Goal: Information Seeking & Learning: Learn about a topic

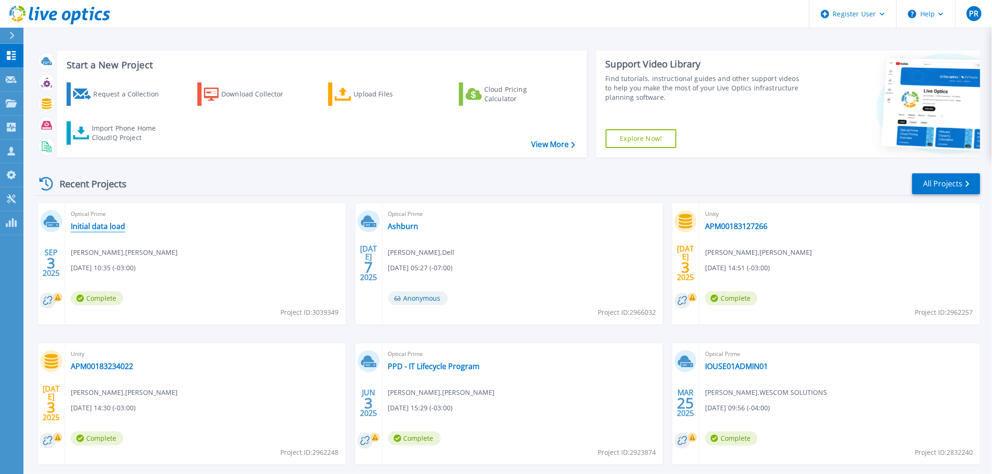
click at [92, 230] on link "Initial data load" at bounding box center [98, 226] width 54 height 9
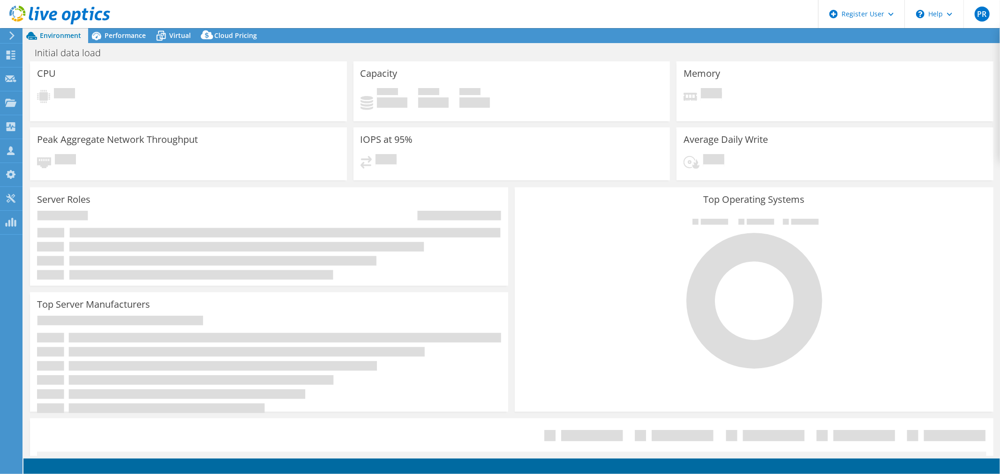
select select "USD"
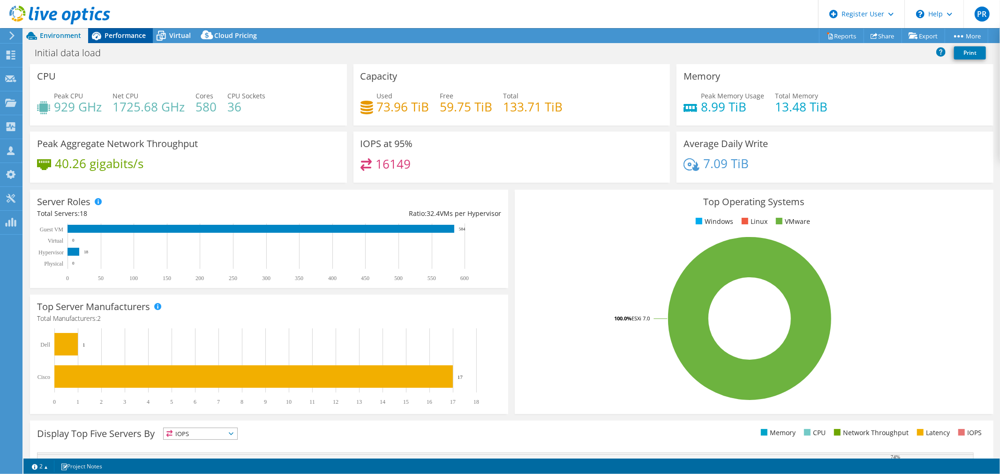
click at [123, 40] on div "Performance" at bounding box center [120, 35] width 65 height 15
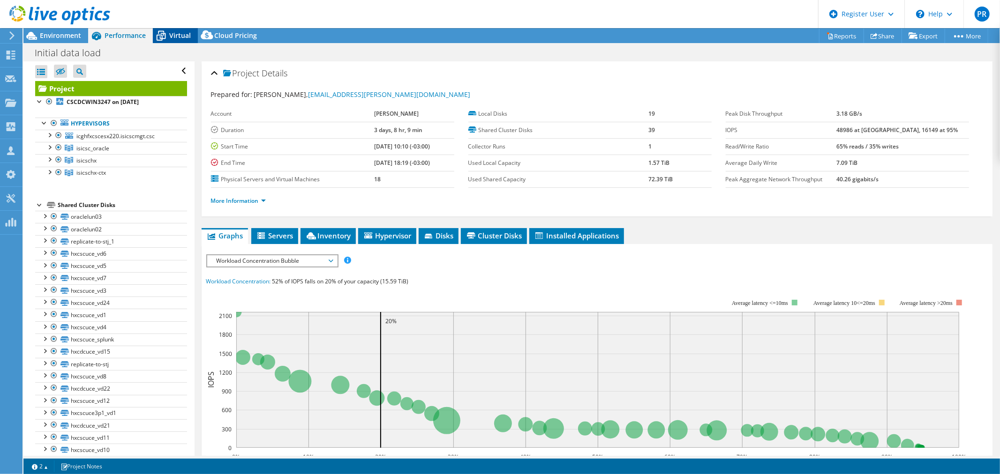
click at [173, 34] on span "Virtual" at bounding box center [180, 35] width 22 height 9
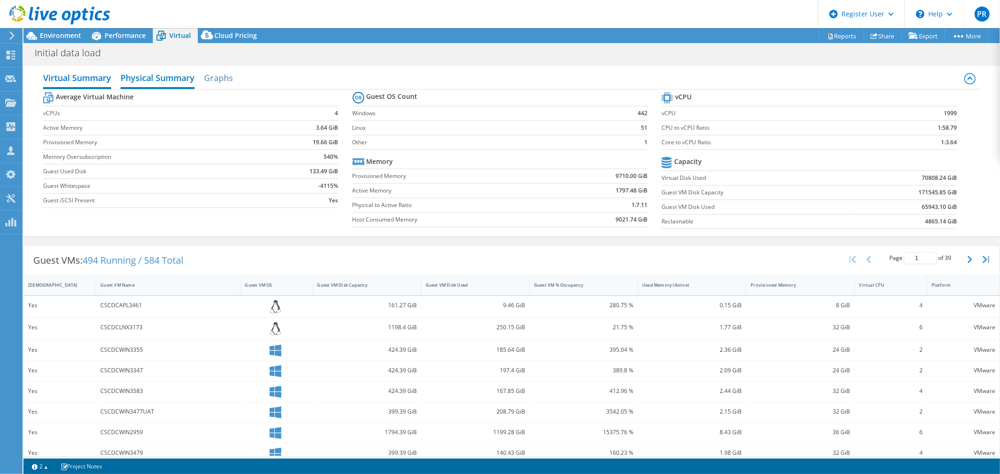
click at [150, 71] on h2 "Physical Summary" at bounding box center [157, 78] width 74 height 21
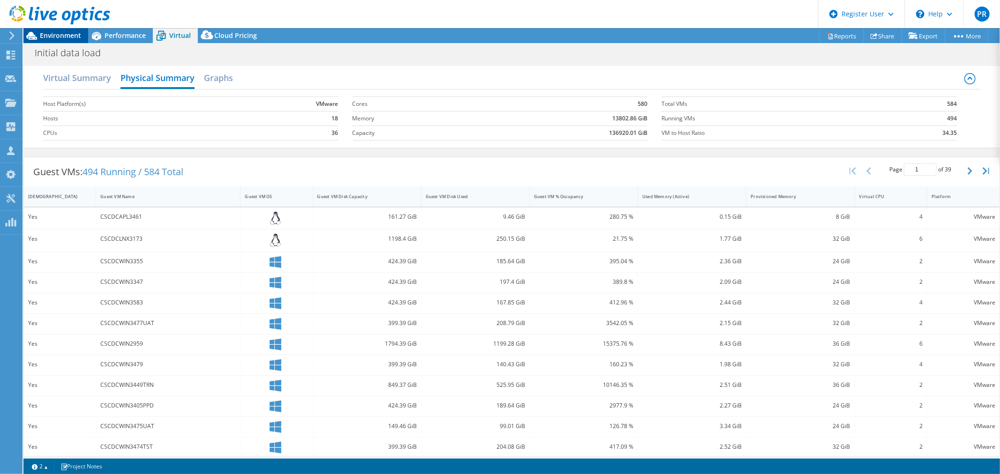
click at [58, 31] on span "Environment" at bounding box center [60, 35] width 41 height 9
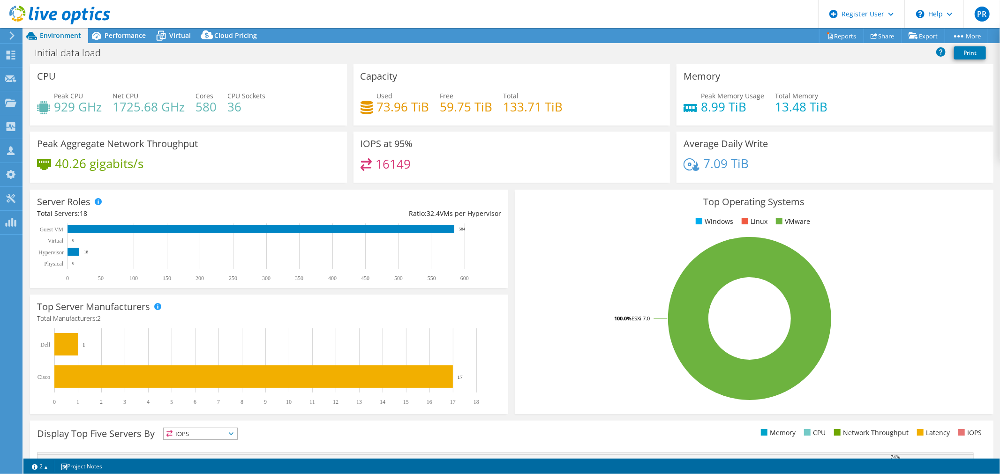
scroll to position [52, 0]
click at [141, 35] on span "Performance" at bounding box center [125, 35] width 41 height 9
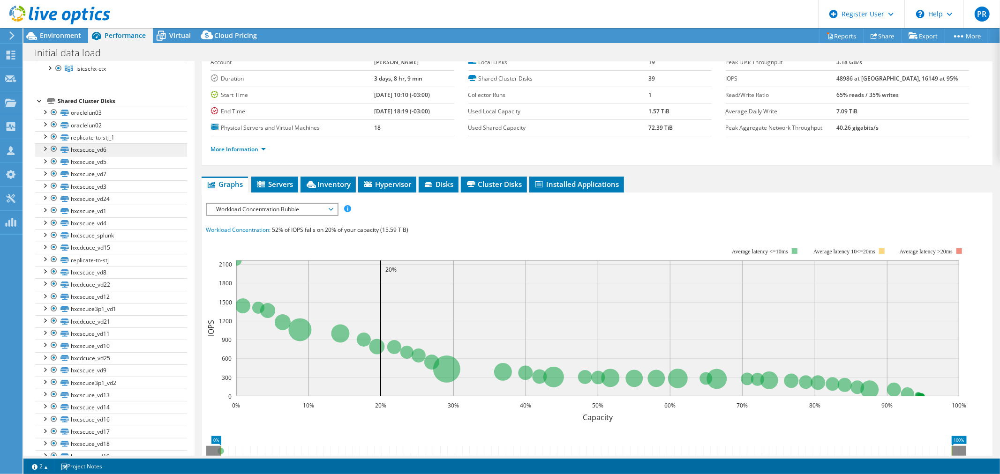
scroll to position [247, 0]
drag, startPoint x: 325, startPoint y: 187, endPoint x: 335, endPoint y: 207, distance: 22.9
click at [325, 187] on span "Inventory" at bounding box center [328, 184] width 46 height 9
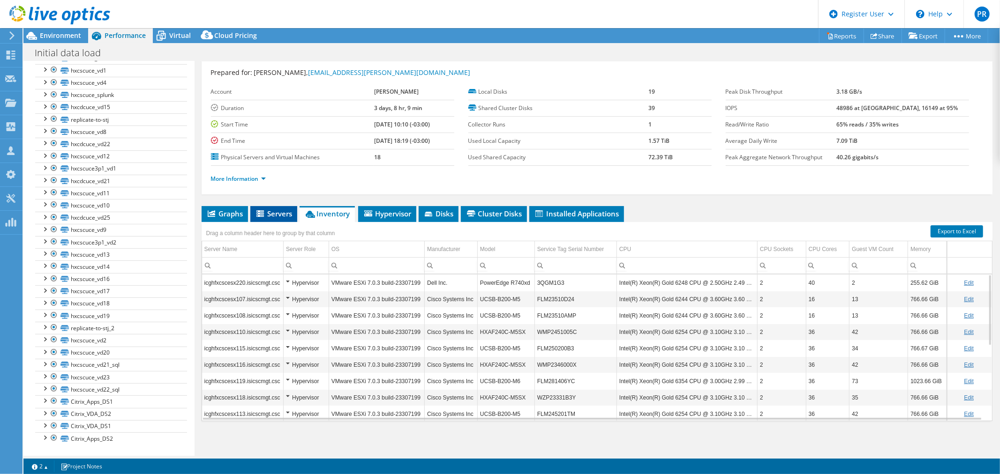
click at [274, 211] on span "Servers" at bounding box center [273, 213] width 37 height 9
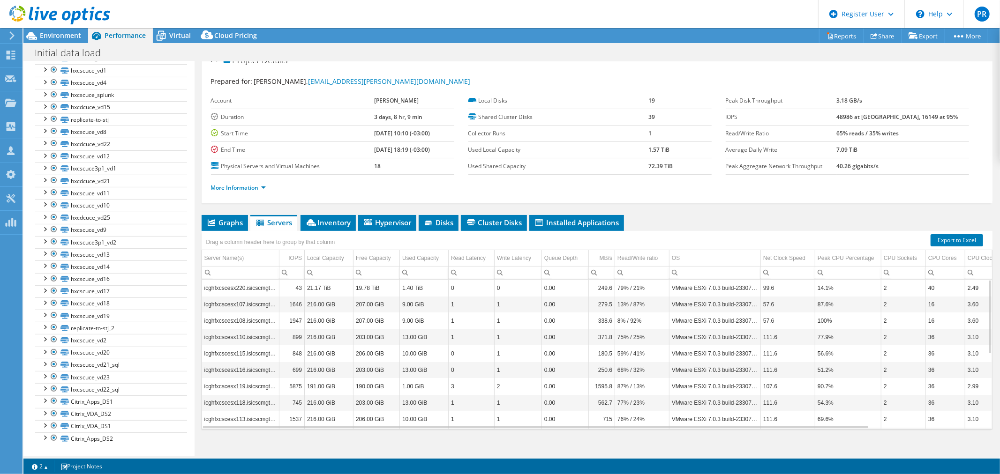
scroll to position [0, 0]
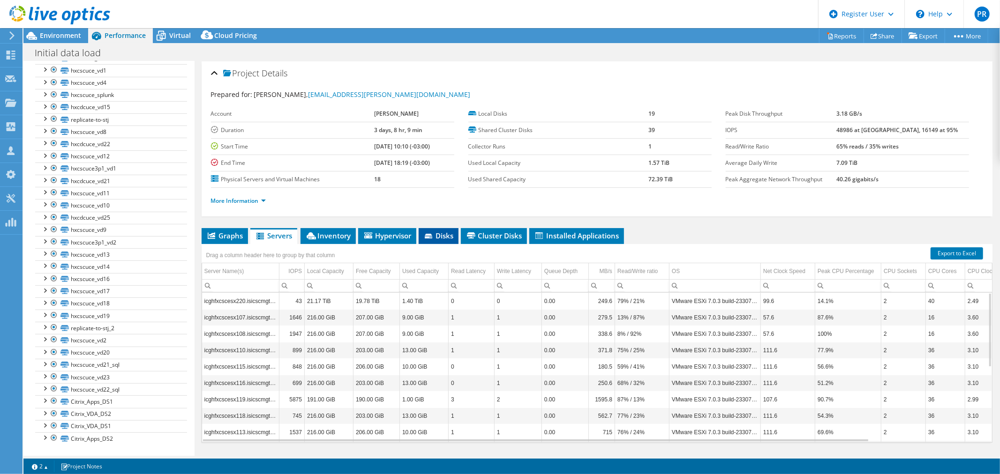
click at [432, 235] on icon at bounding box center [429, 237] width 9 height 6
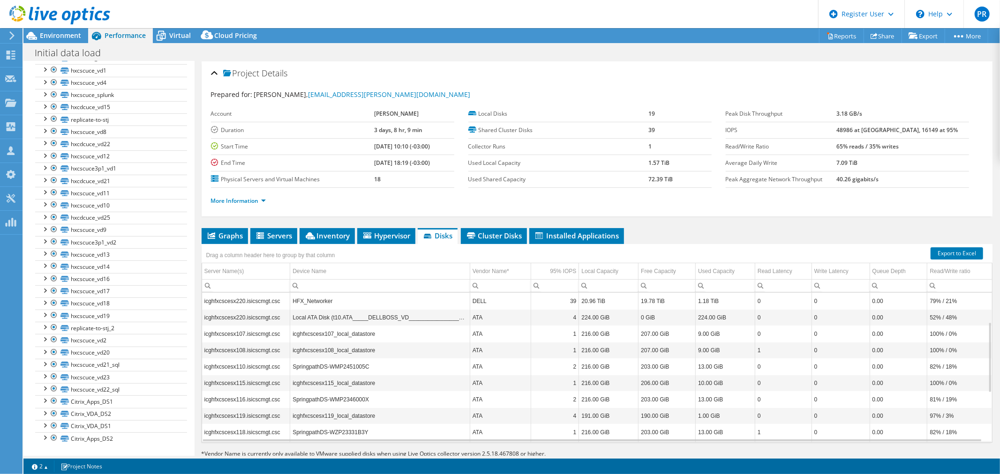
scroll to position [22, 0]
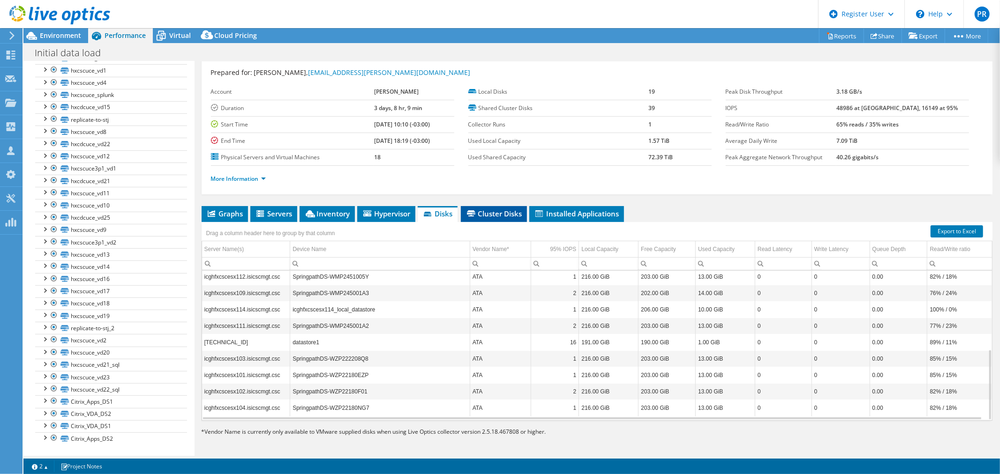
click at [502, 213] on span "Cluster Disks" at bounding box center [493, 213] width 57 height 9
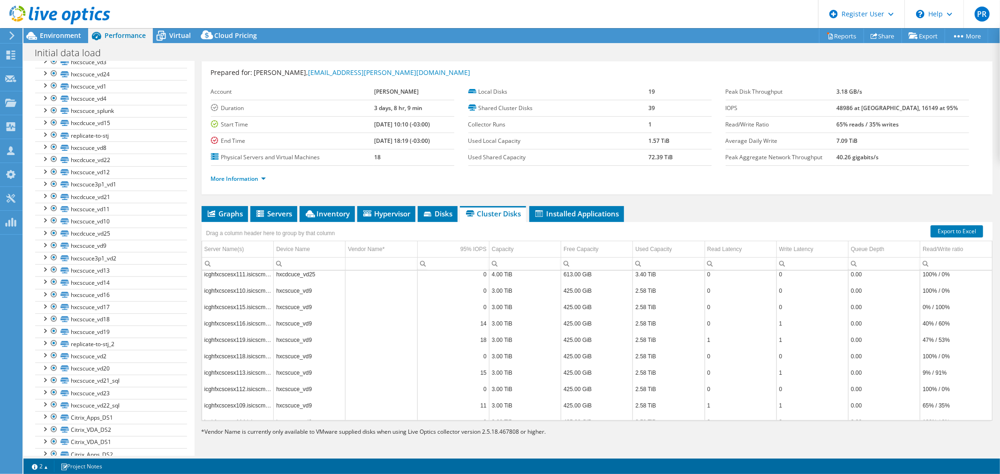
scroll to position [247, 0]
click at [44, 193] on div at bounding box center [44, 191] width 9 height 9
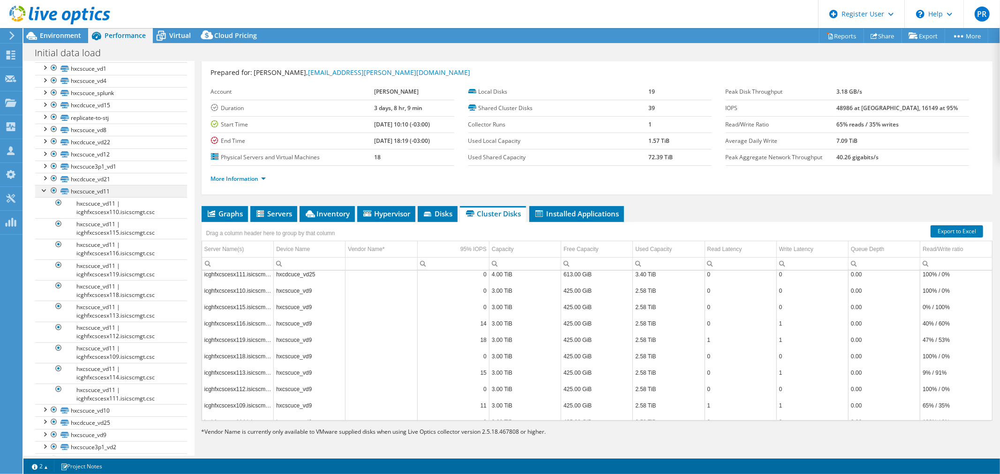
click at [44, 193] on div at bounding box center [44, 189] width 9 height 9
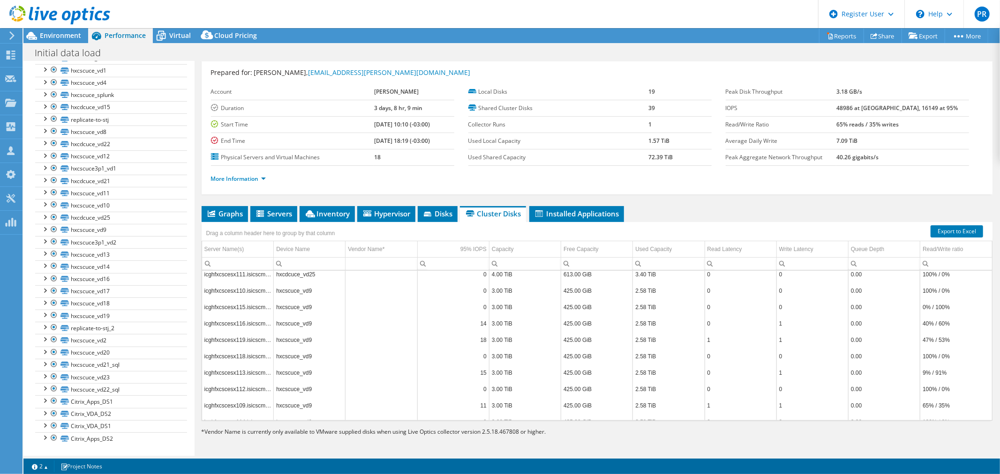
scroll to position [0, 0]
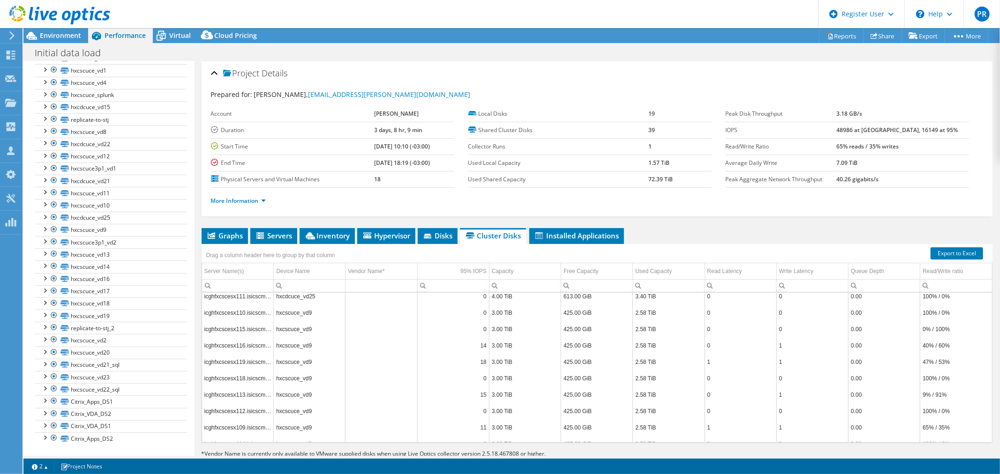
drag, startPoint x: 67, startPoint y: 35, endPoint x: 111, endPoint y: 82, distance: 64.4
click at [67, 35] on span "Environment" at bounding box center [60, 35] width 41 height 9
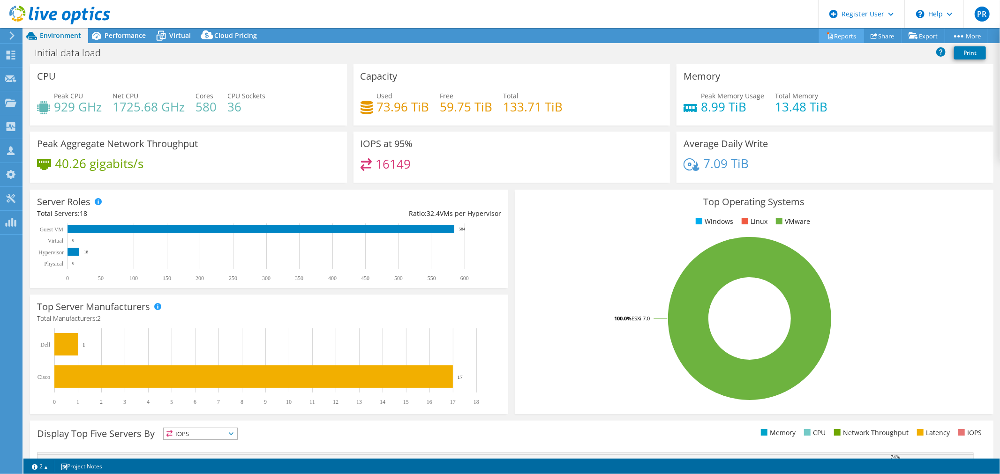
click at [841, 36] on link "Reports" at bounding box center [841, 36] width 45 height 15
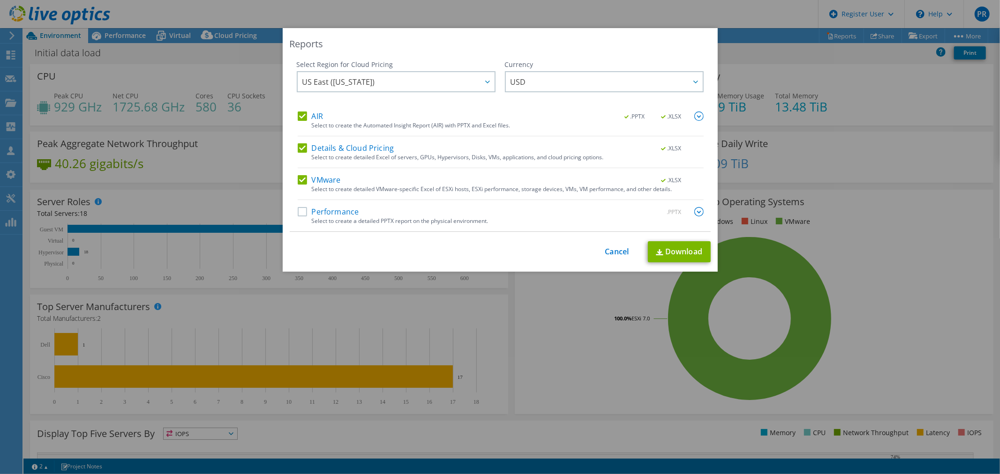
click at [298, 211] on label "Performance" at bounding box center [328, 211] width 61 height 9
click at [0, 0] on input "Performance" at bounding box center [0, 0] width 0 height 0
click at [650, 244] on link "Download" at bounding box center [679, 251] width 63 height 21
click at [608, 249] on link "Cancel" at bounding box center [617, 251] width 24 height 9
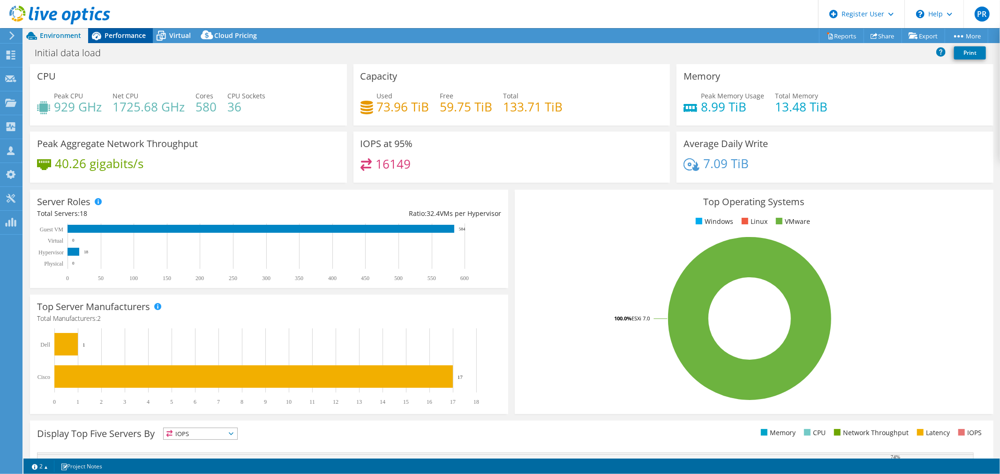
click at [121, 36] on span "Performance" at bounding box center [125, 35] width 41 height 9
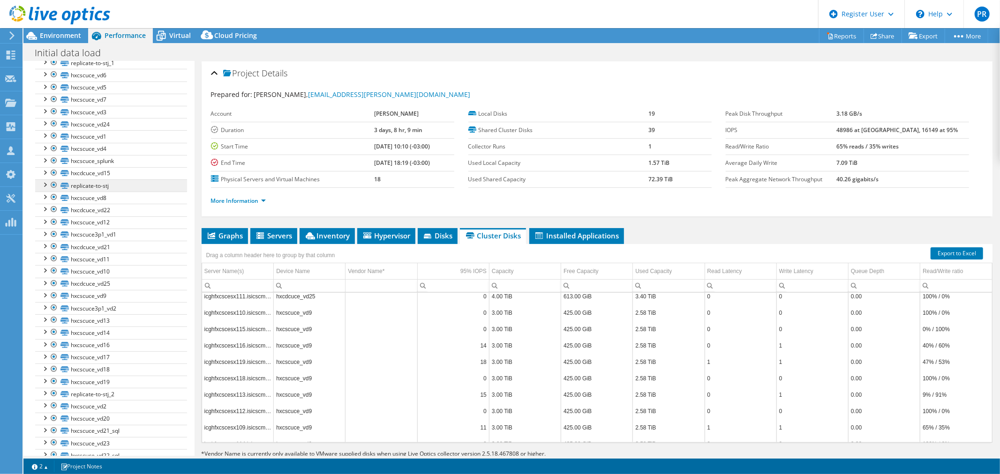
scroll to position [90, 0]
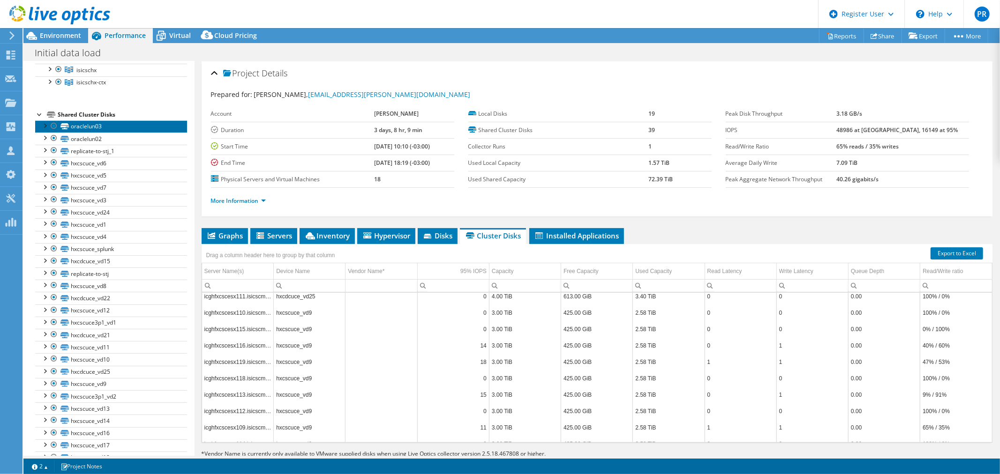
click at [82, 125] on link "oraclelun03" at bounding box center [111, 126] width 152 height 12
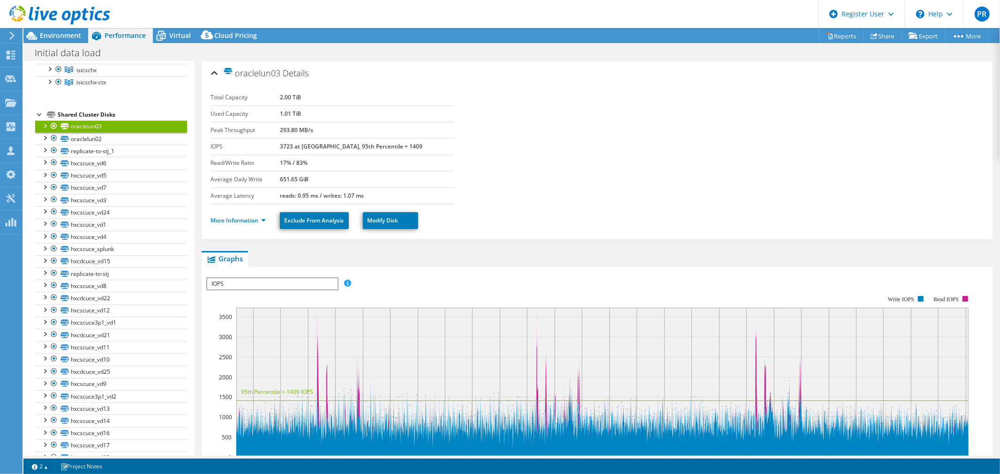
click at [299, 279] on span "IOPS" at bounding box center [272, 283] width 130 height 11
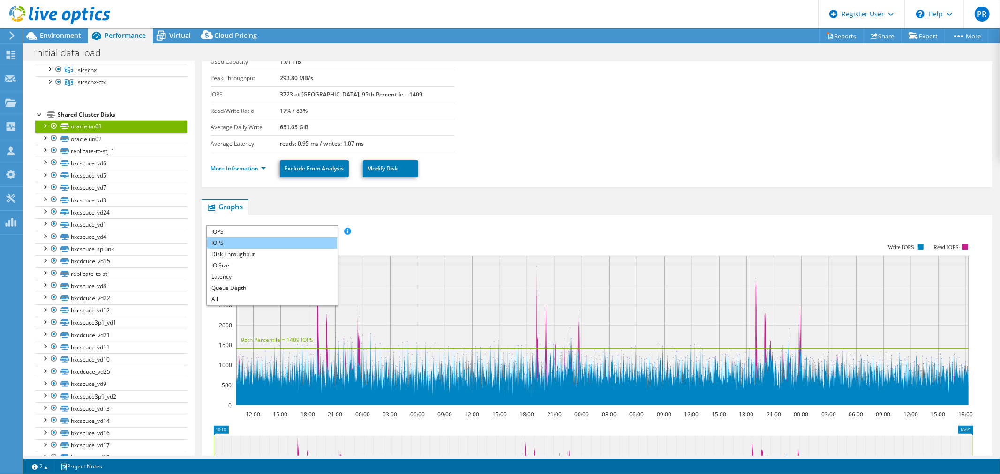
click at [239, 238] on li "IOPS" at bounding box center [272, 243] width 130 height 11
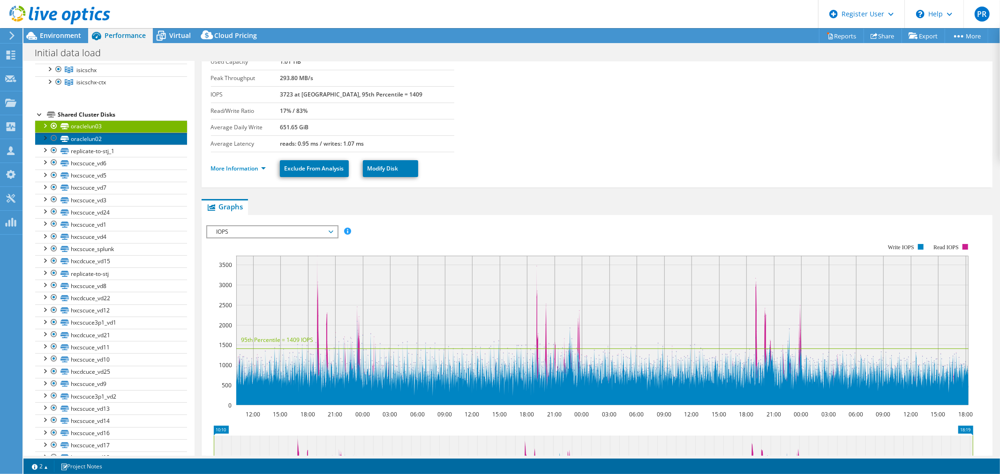
click at [84, 136] on link "oraclelun02" at bounding box center [111, 139] width 152 height 12
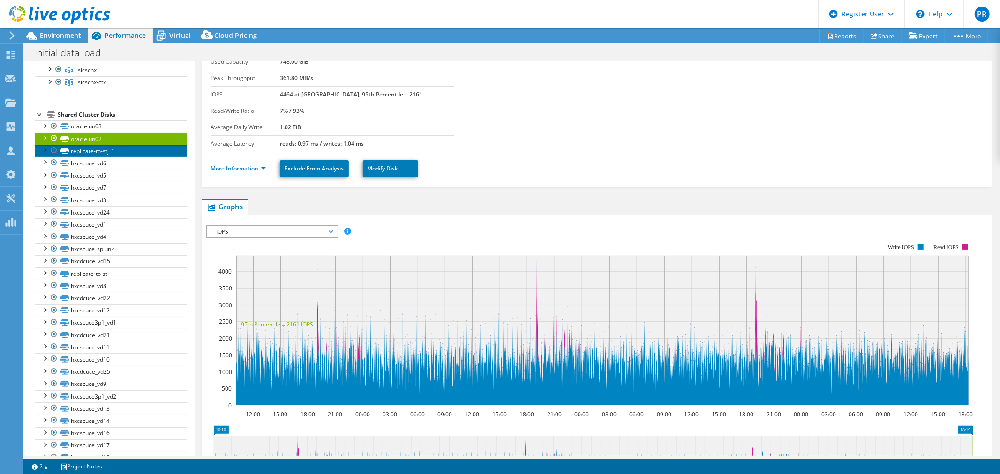
click at [91, 150] on link "replicate-to-stj_1" at bounding box center [111, 151] width 152 height 12
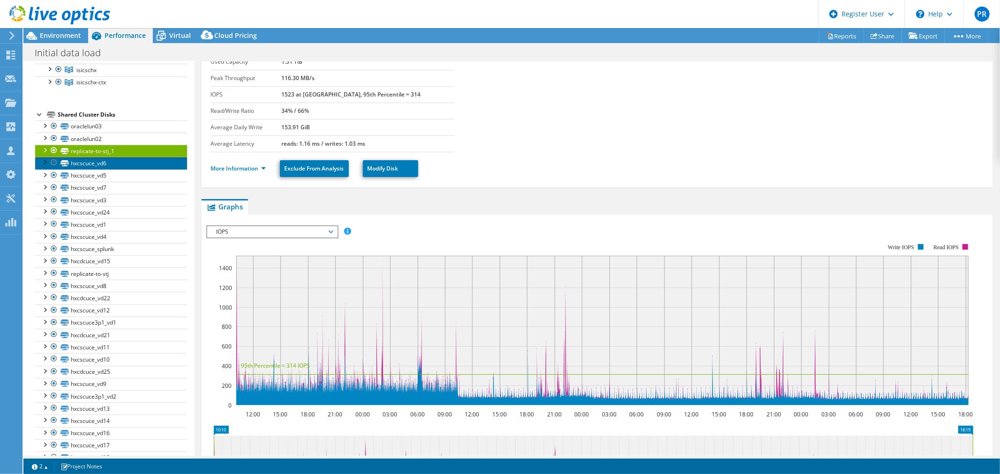
click at [99, 165] on link "hxcscuce_vd6" at bounding box center [111, 163] width 152 height 12
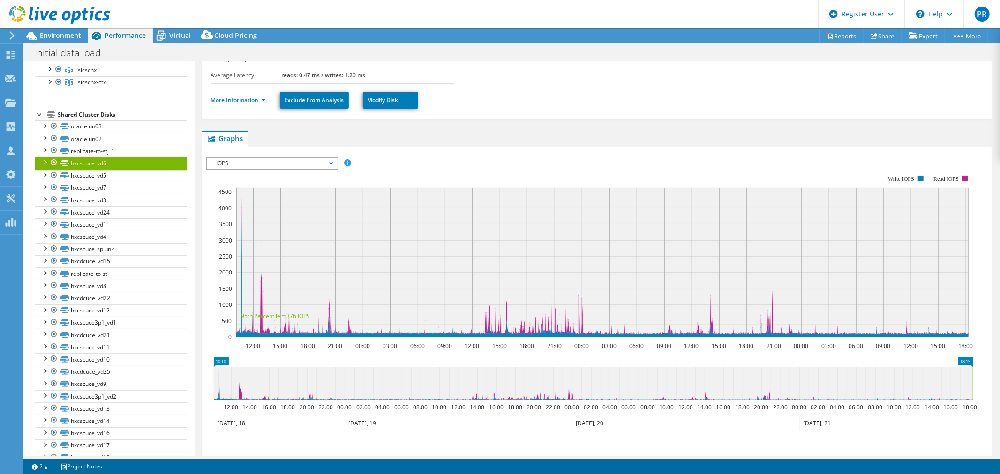
scroll to position [156, 0]
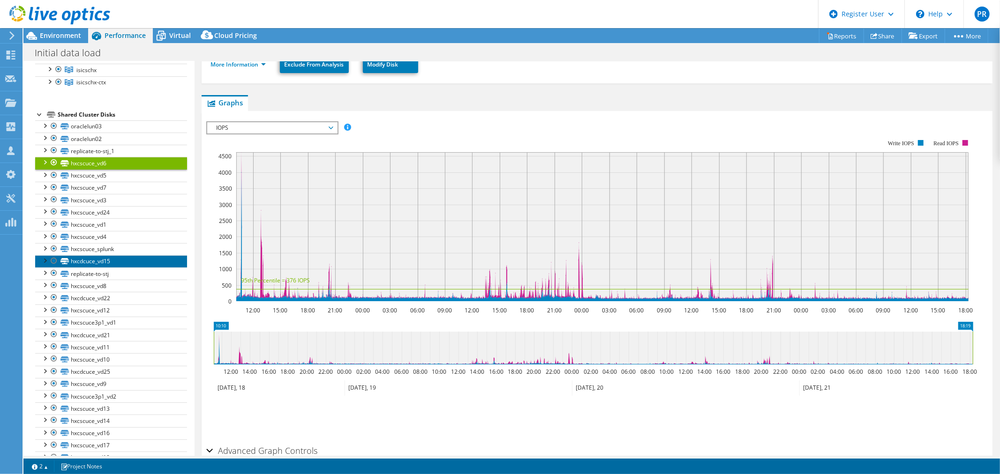
click at [75, 258] on link "hxcdcuce_vd15" at bounding box center [111, 261] width 152 height 12
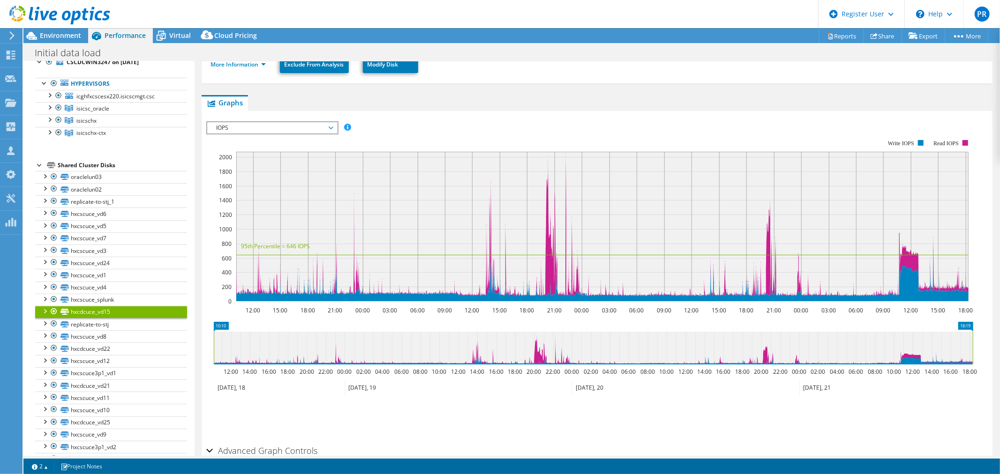
scroll to position [0, 0]
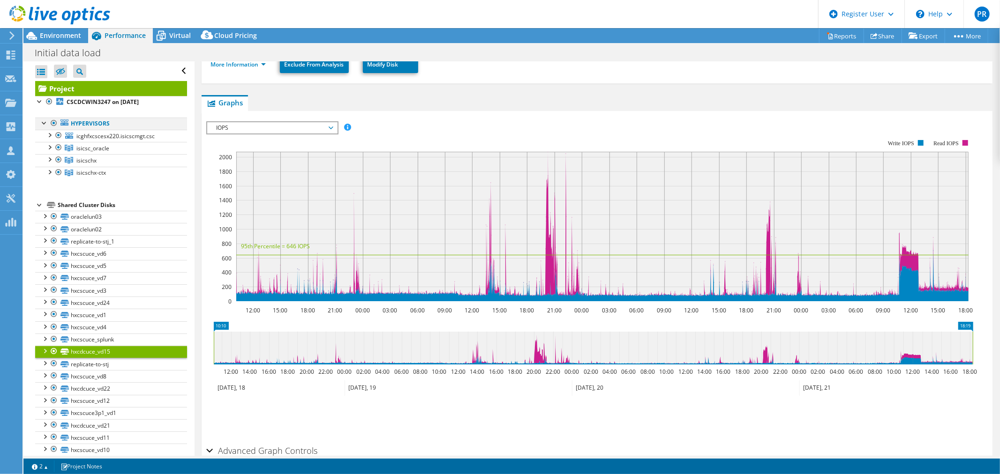
click at [45, 125] on div at bounding box center [44, 122] width 9 height 9
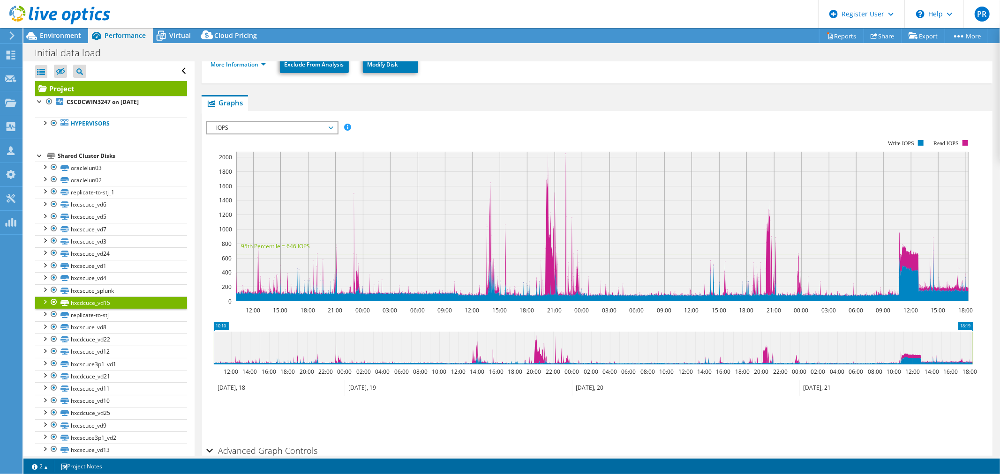
click at [38, 154] on div at bounding box center [39, 154] width 9 height 9
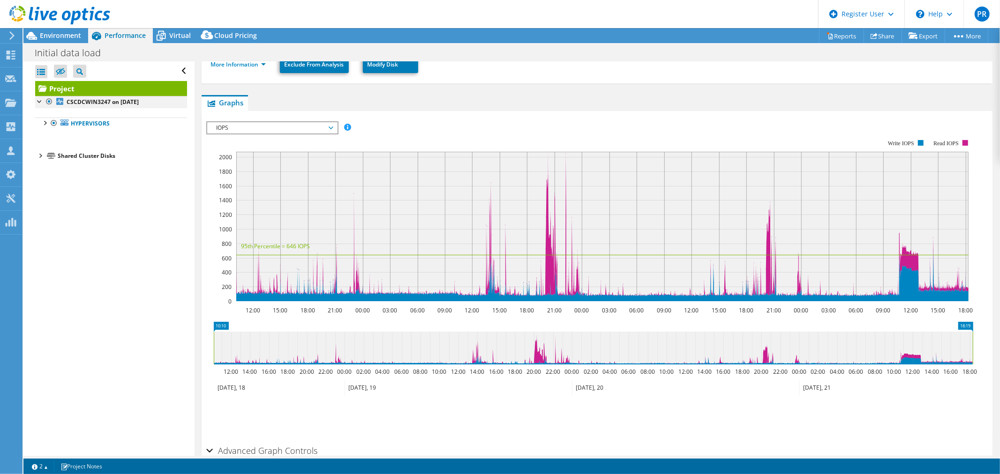
click at [40, 101] on div at bounding box center [39, 100] width 9 height 9
click at [112, 104] on b "CSCDCWIN3247 on [DATE]" at bounding box center [103, 102] width 72 height 8
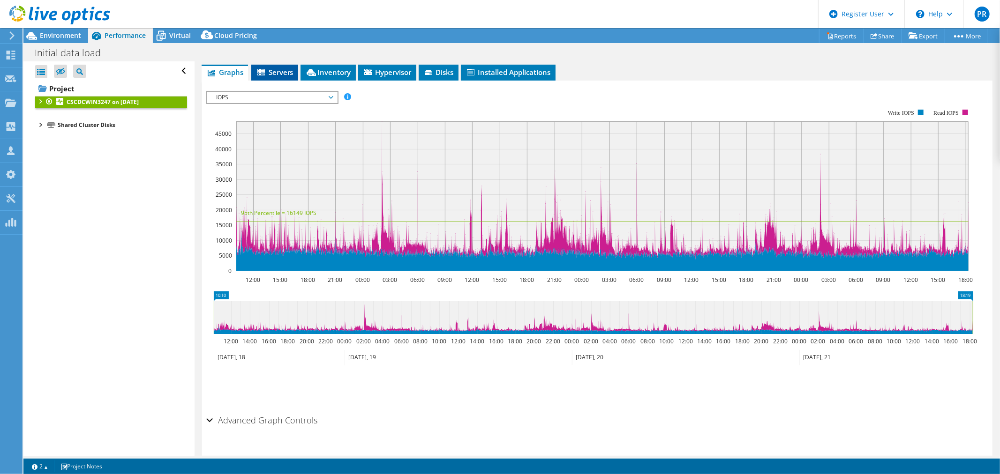
click at [286, 67] on span "Servers" at bounding box center [274, 71] width 37 height 9
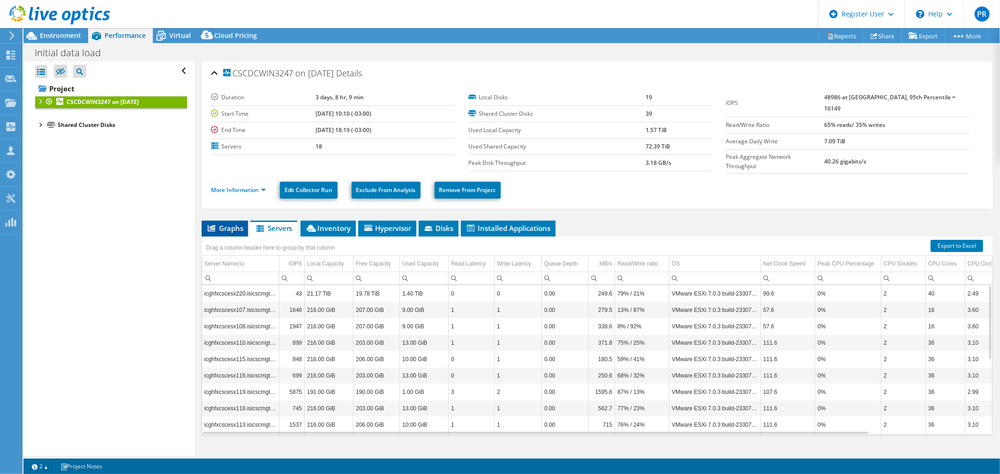
click at [232, 226] on span "Graphs" at bounding box center [224, 228] width 37 height 9
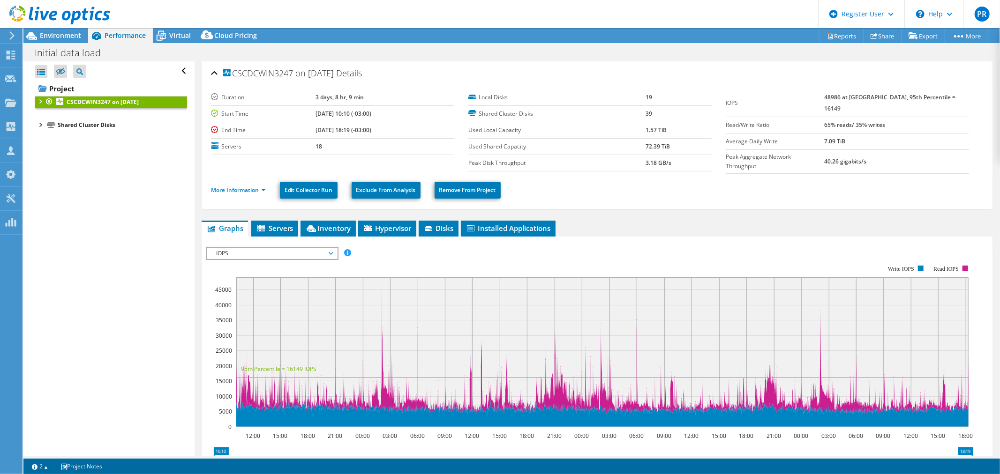
click at [330, 248] on span "IOPS" at bounding box center [272, 253] width 120 height 11
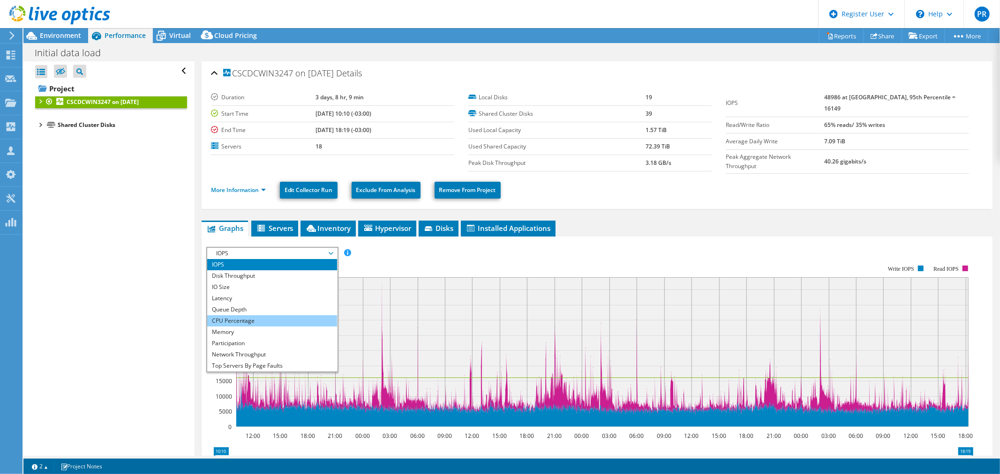
click at [308, 317] on li "CPU Percentage" at bounding box center [272, 320] width 130 height 11
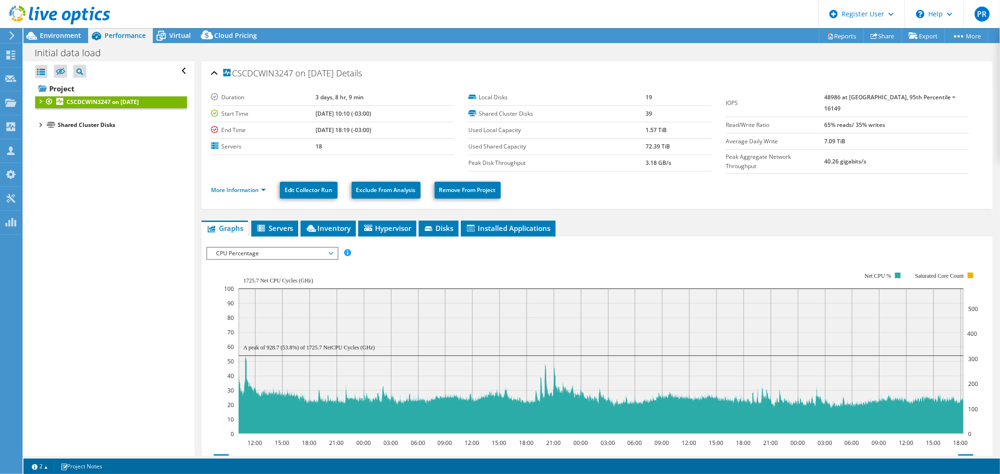
click at [264, 254] on span "CPU Percentage" at bounding box center [272, 253] width 120 height 11
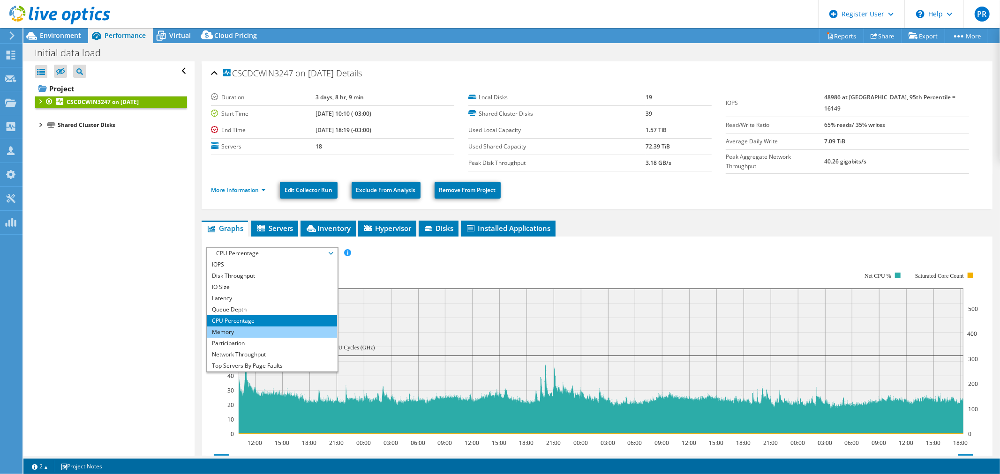
click at [238, 333] on li "Memory" at bounding box center [272, 332] width 130 height 11
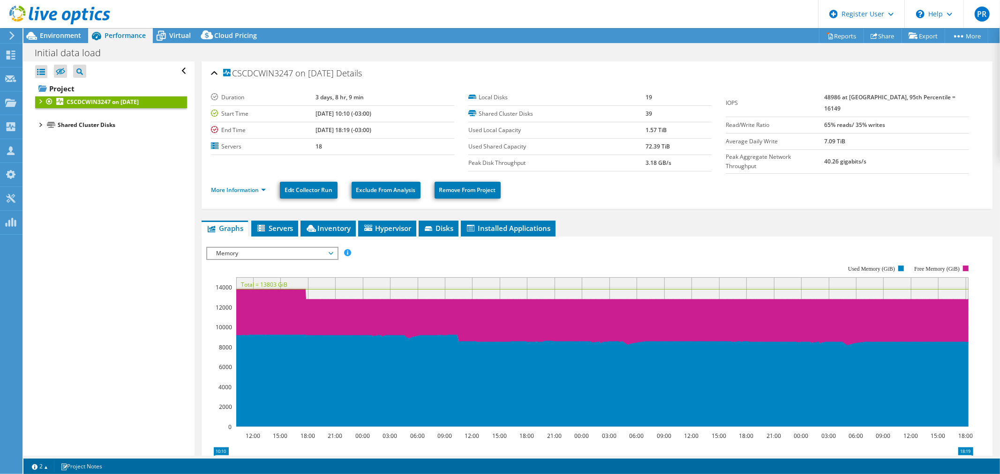
click at [38, 105] on link "CSCDCWIN3247 on [DATE]" at bounding box center [111, 102] width 152 height 12
click at [39, 102] on div at bounding box center [39, 100] width 9 height 9
click at [43, 123] on div at bounding box center [44, 122] width 9 height 9
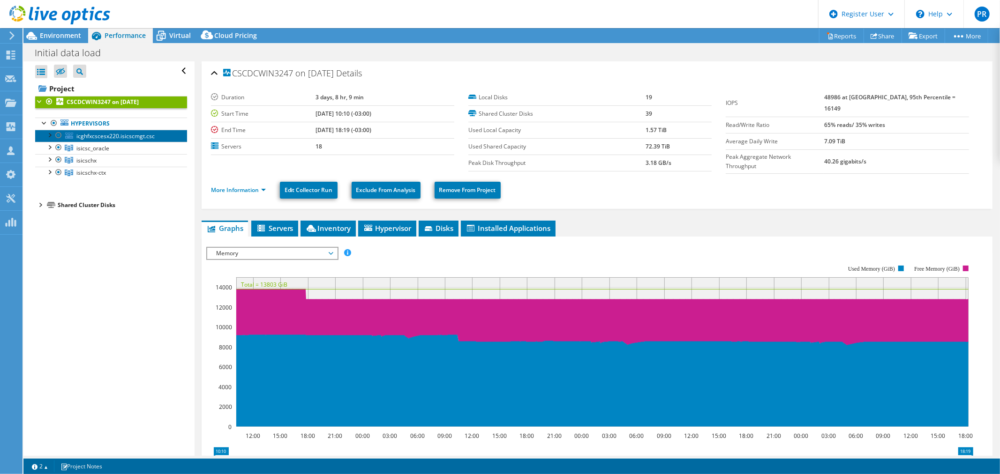
click at [98, 141] on link "icghfxcscesx220.isicscmgt.csc" at bounding box center [111, 136] width 152 height 12
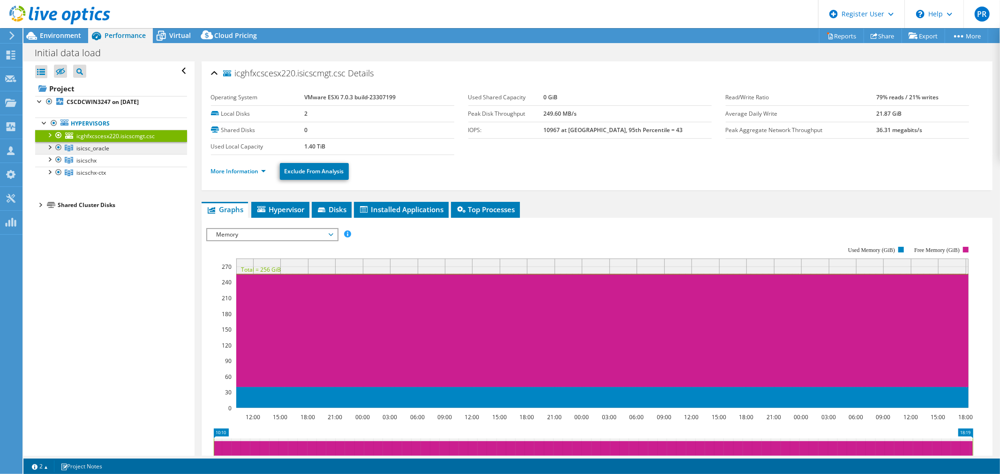
click at [100, 147] on span "isicsc_oracle" at bounding box center [92, 148] width 33 height 8
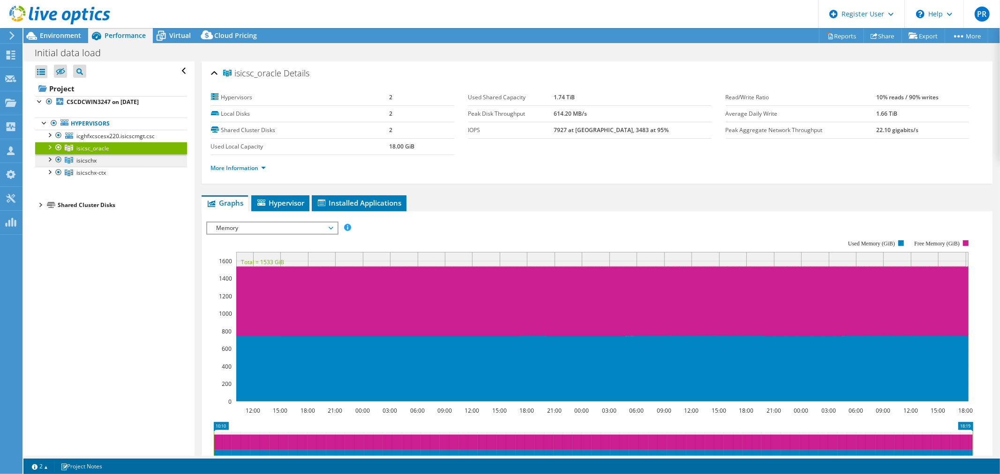
click at [104, 162] on link "isicschx" at bounding box center [111, 160] width 152 height 12
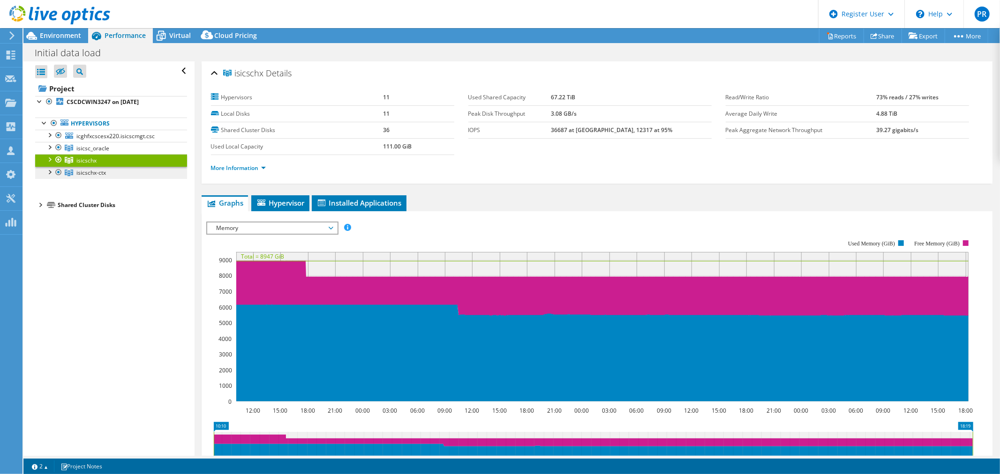
click at [113, 172] on link "isicschx-ctx" at bounding box center [111, 173] width 152 height 12
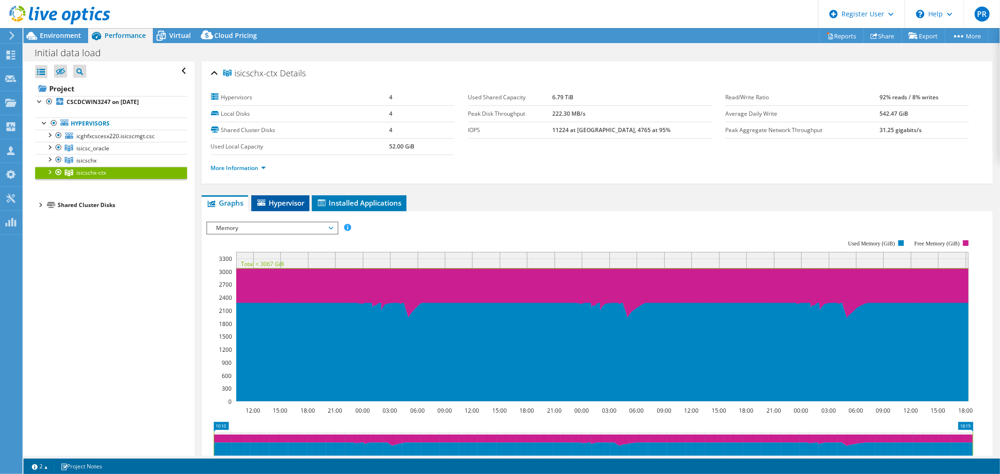
click at [308, 198] on li "Hypervisor" at bounding box center [280, 203] width 58 height 16
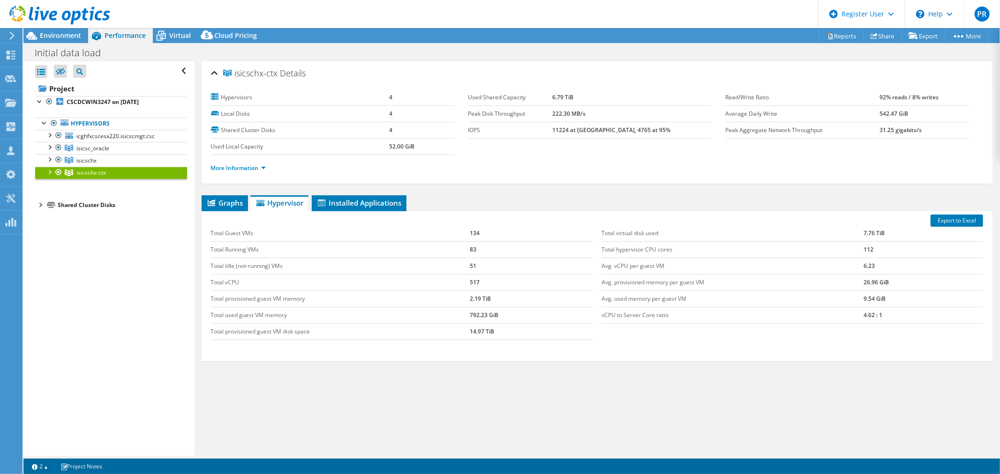
click at [470, 381] on div "Graphs Servers Inventory Hypervisor Disks Cluster Disks Installed Applications …" at bounding box center [597, 312] width 791 height 234
click at [223, 200] on span "Graphs" at bounding box center [224, 202] width 37 height 9
